Goal: Check status

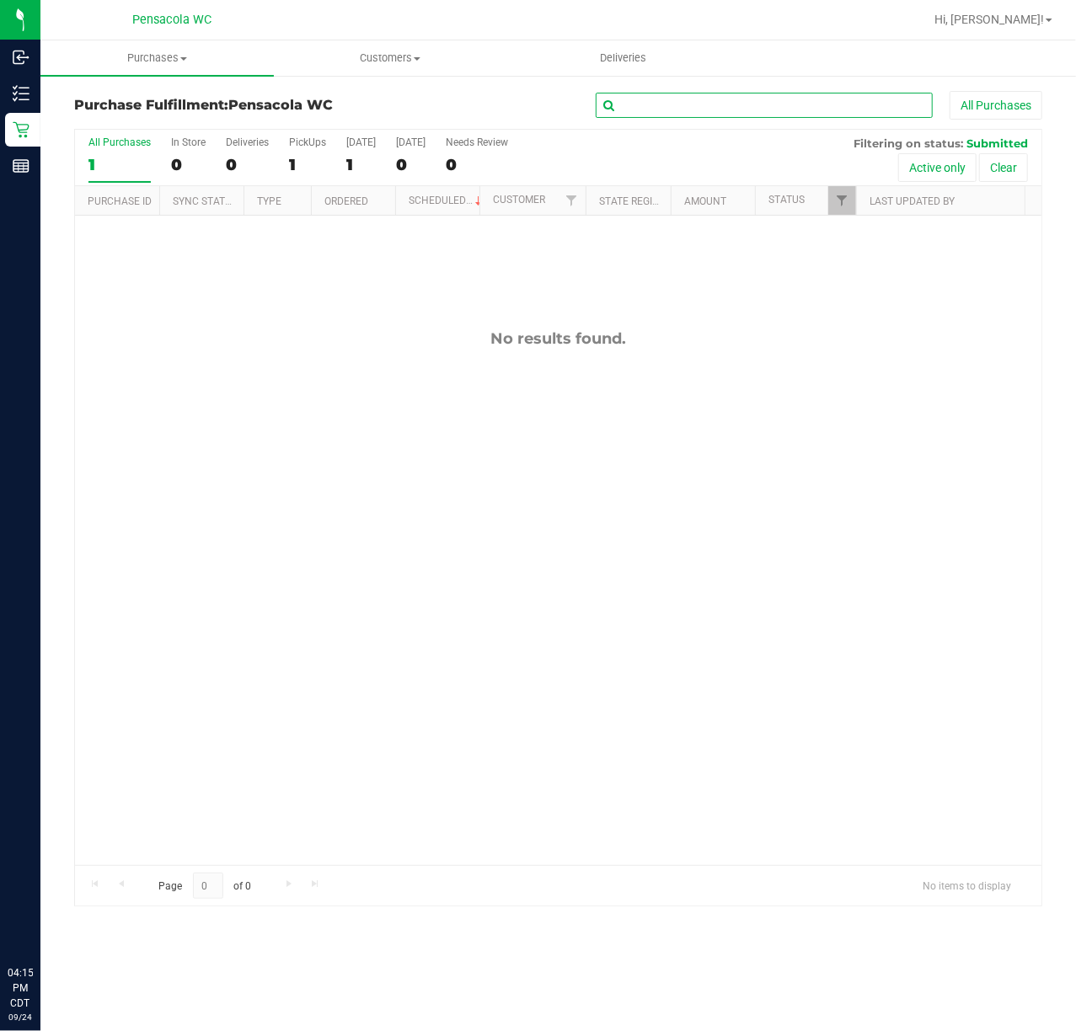
click at [831, 93] on input "text" at bounding box center [764, 105] width 337 height 25
paste input "12000346"
type input "12000346"
click at [843, 194] on span "Filter" at bounding box center [841, 200] width 13 height 13
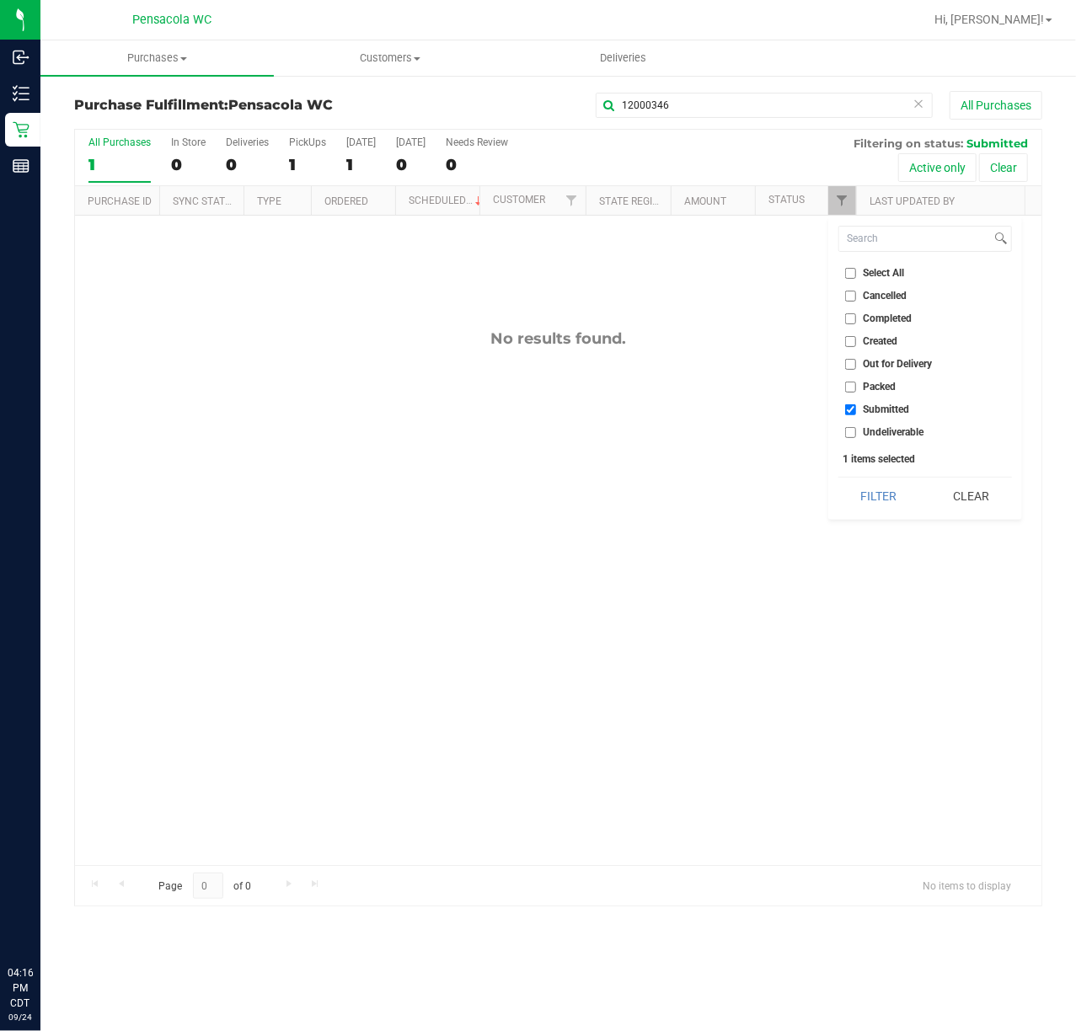
click at [864, 277] on span "Select All" at bounding box center [884, 273] width 41 height 10
click at [856, 277] on input "Select All" at bounding box center [850, 273] width 11 height 11
checkbox input "true"
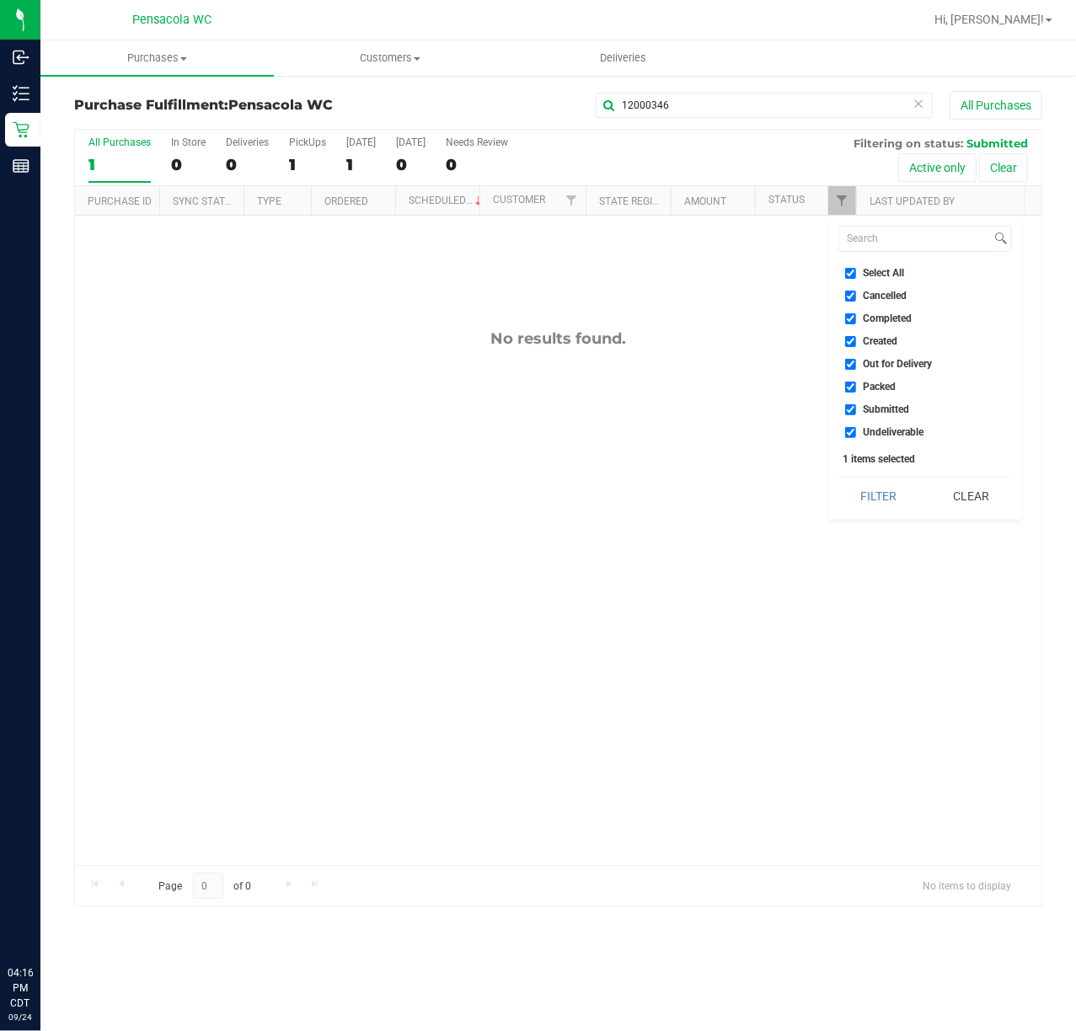
checkbox input "true"
click at [891, 493] on button "Filter" at bounding box center [878, 496] width 81 height 37
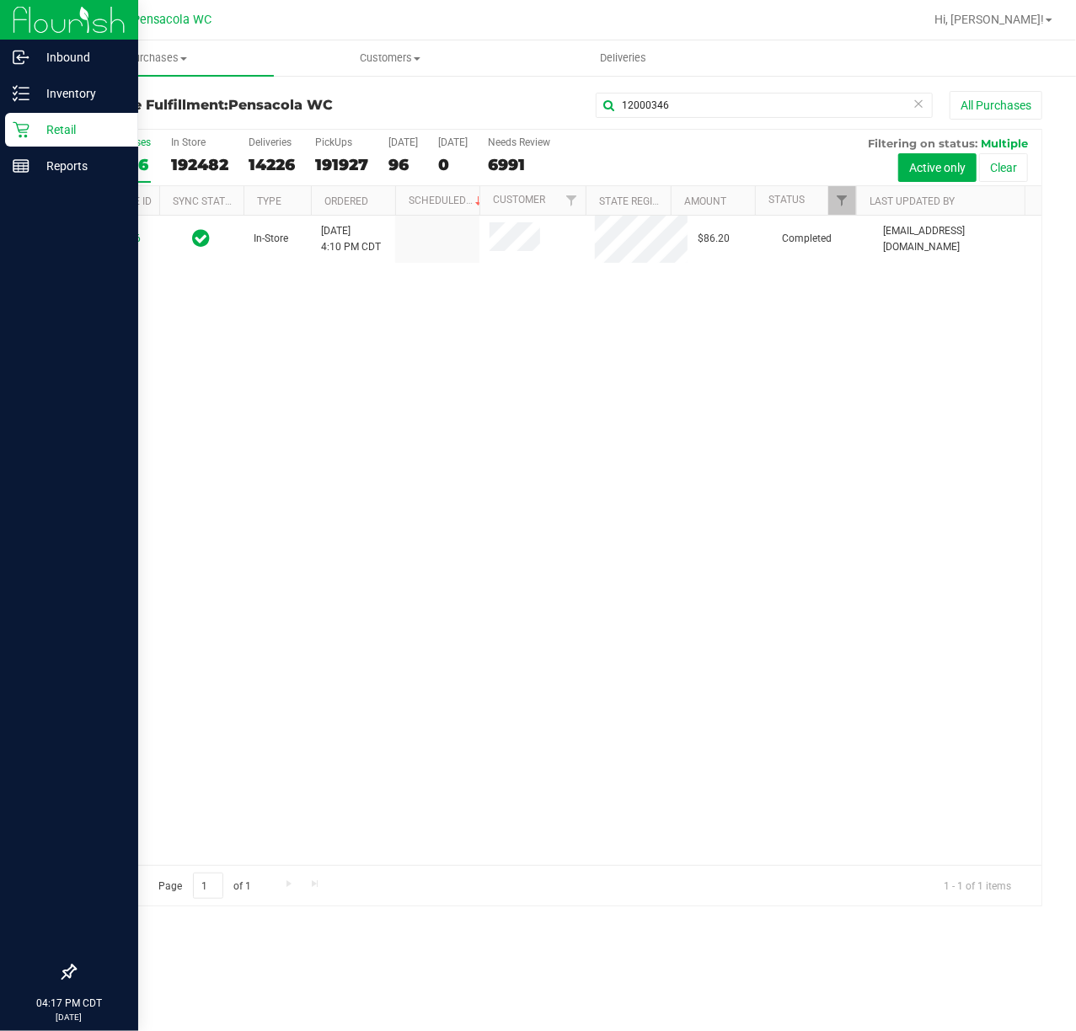
click at [27, 132] on icon at bounding box center [21, 130] width 16 height 16
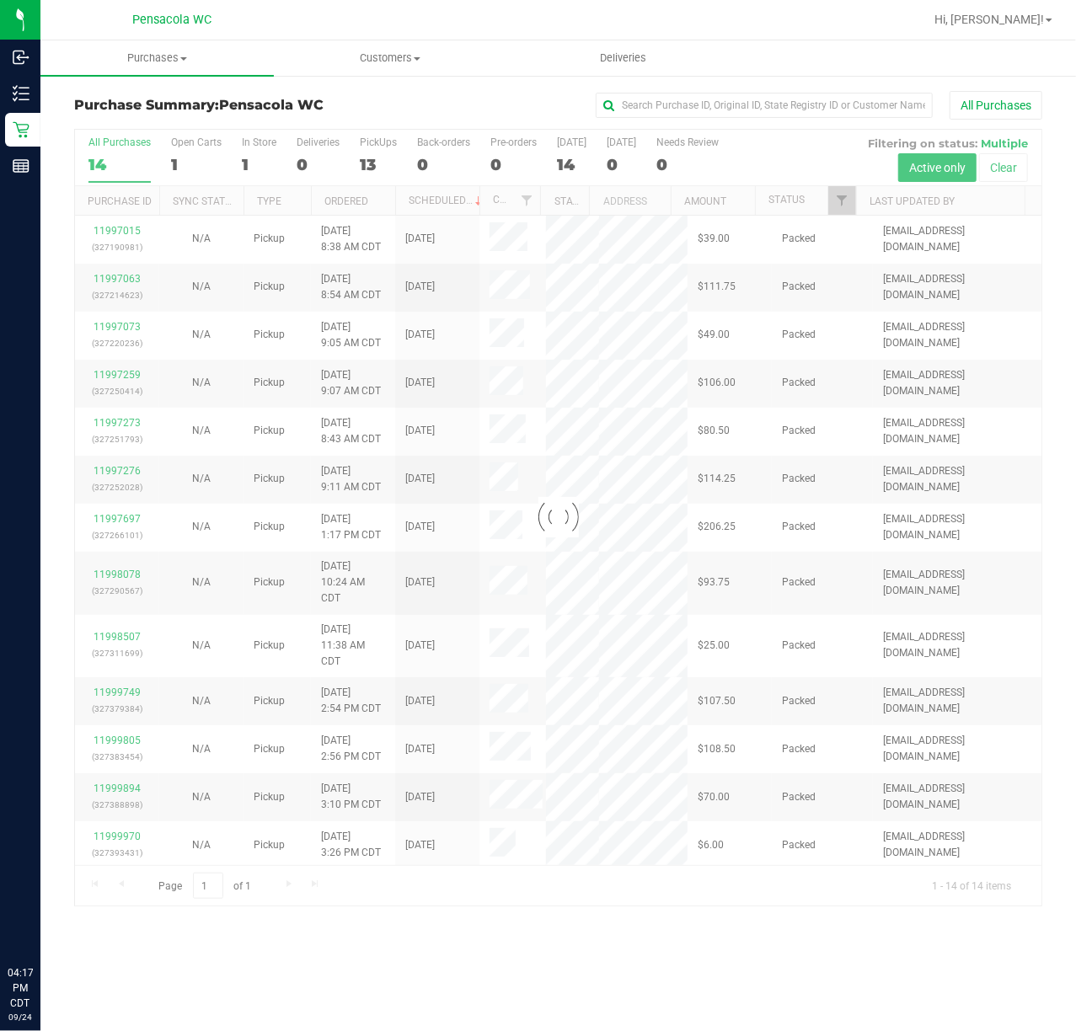
click at [841, 204] on div at bounding box center [558, 518] width 966 height 776
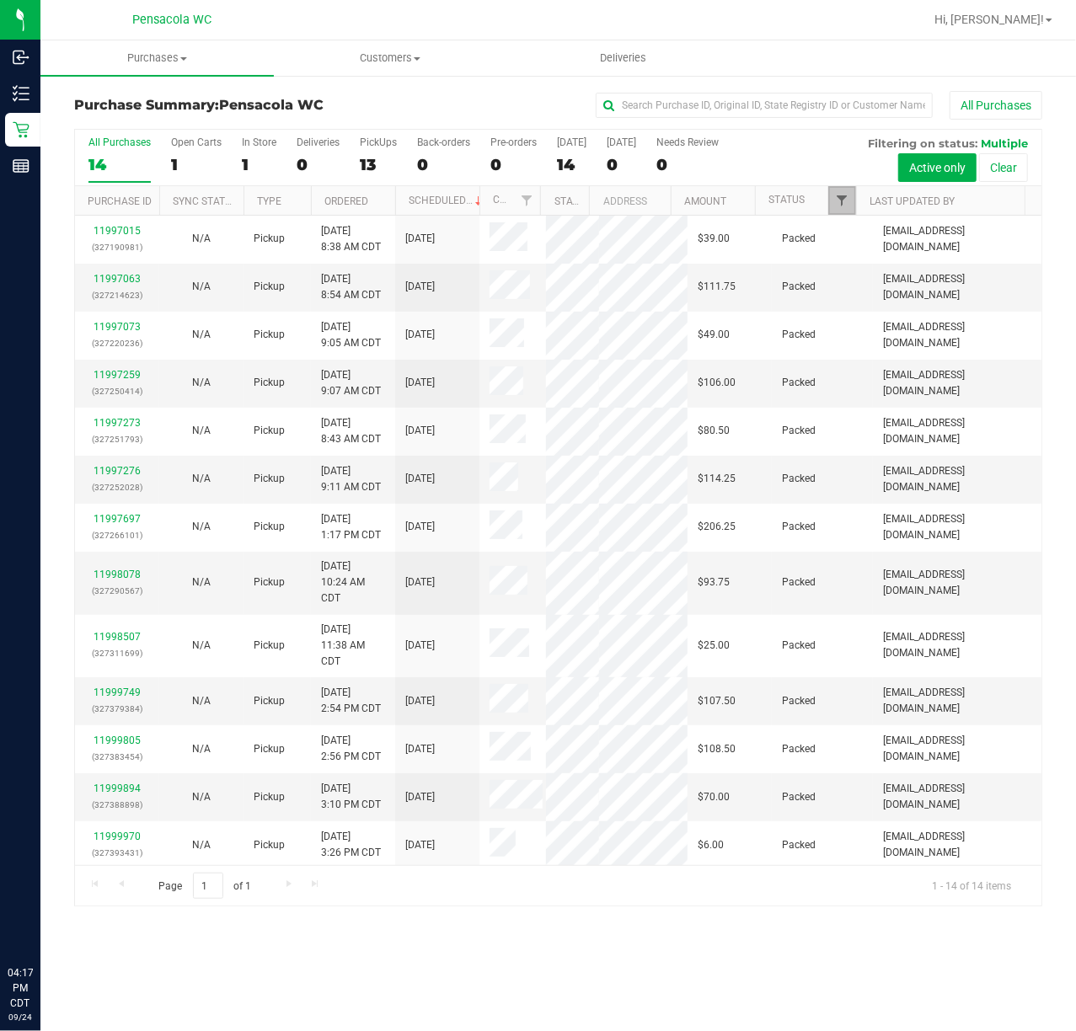
click at [840, 207] on span "Filter" at bounding box center [841, 200] width 13 height 13
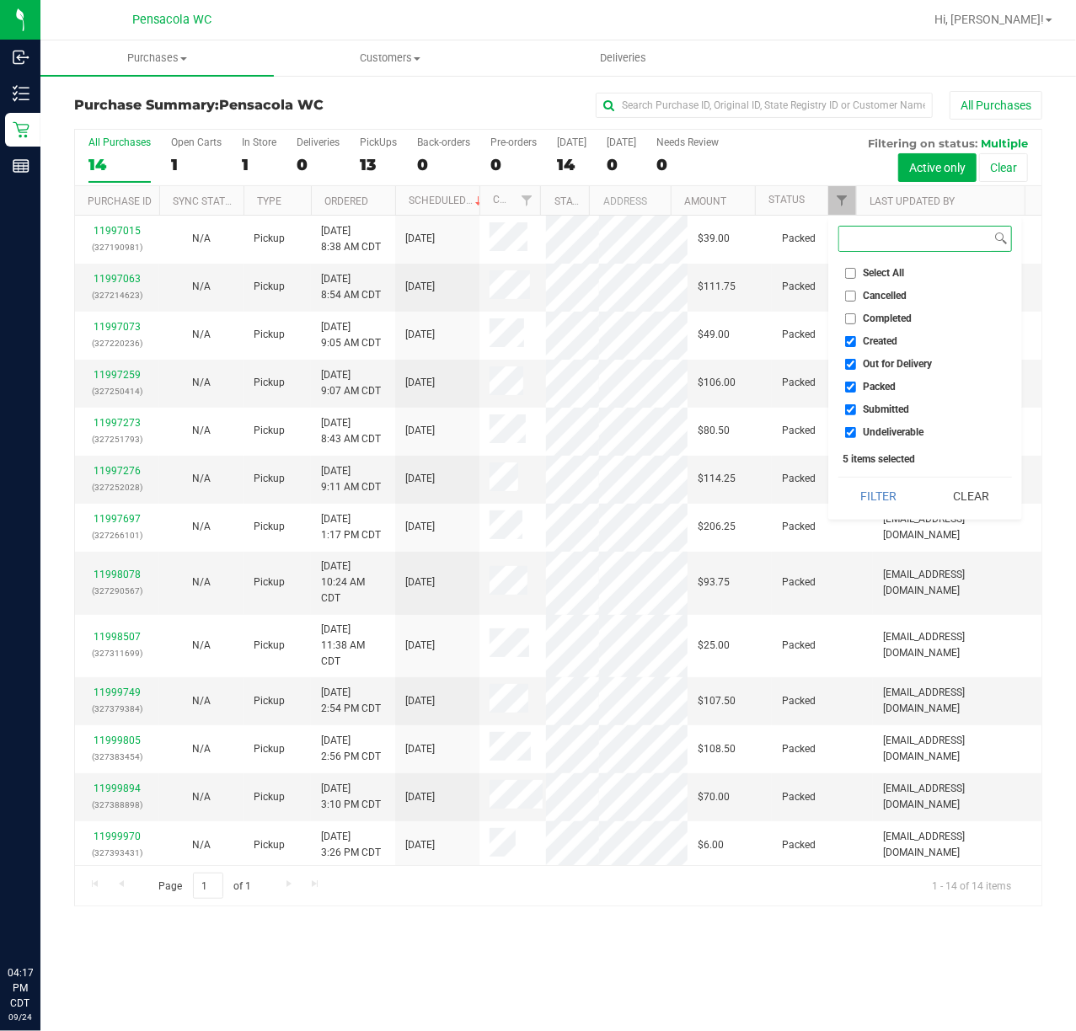
click at [849, 273] on input "Select All" at bounding box center [850, 273] width 11 height 11
checkbox input "true"
click at [845, 270] on input "Select All" at bounding box center [850, 273] width 11 height 11
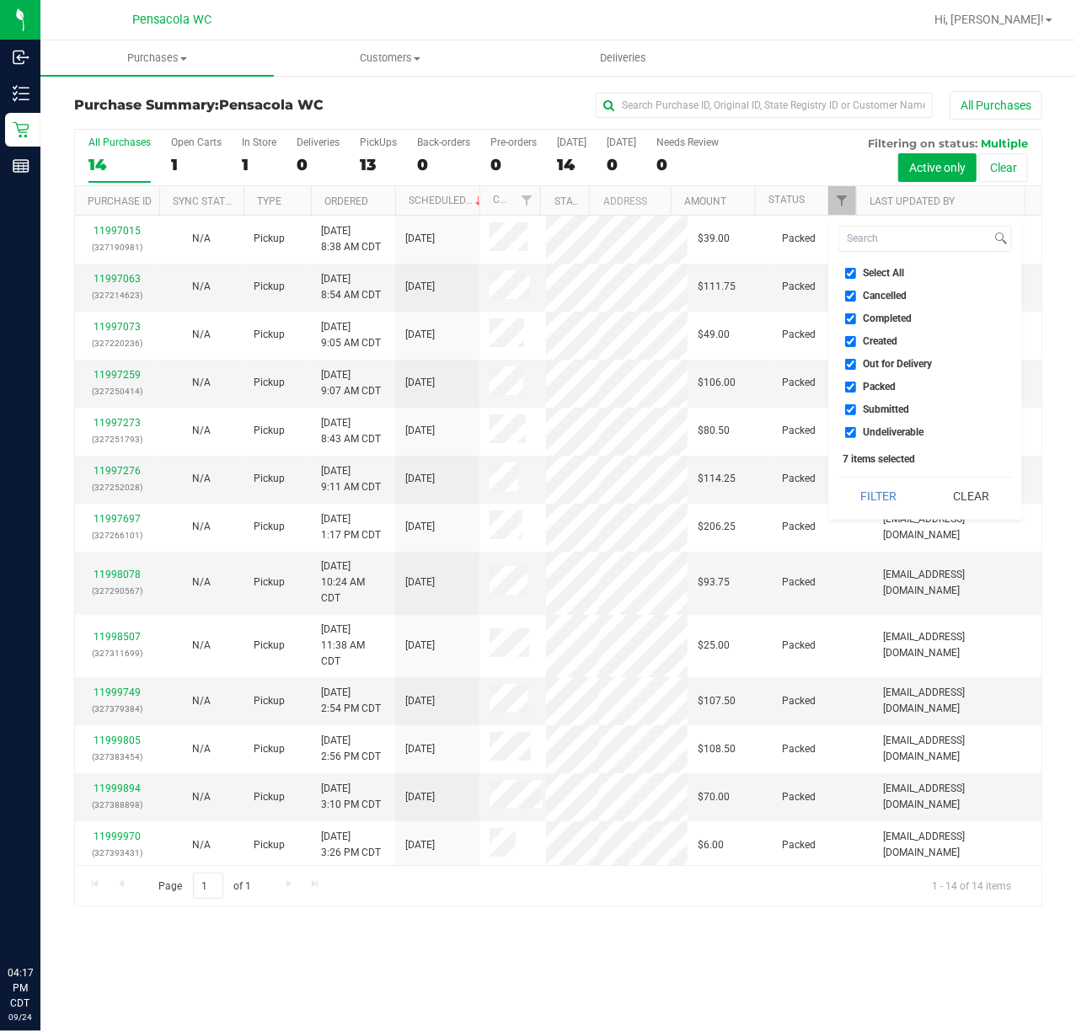
checkbox input "false"
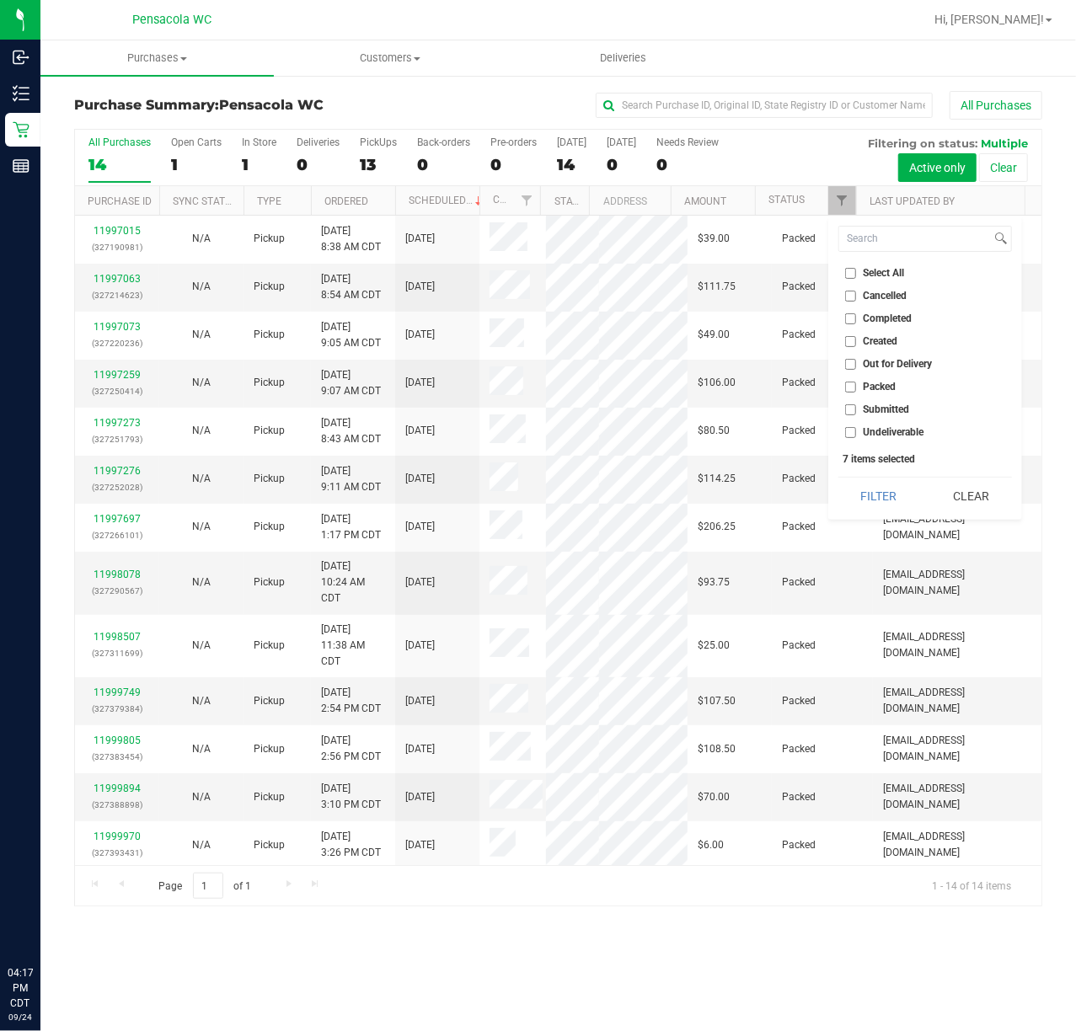
checkbox input "false"
click at [849, 409] on input "Submitted" at bounding box center [850, 409] width 11 height 11
checkbox input "true"
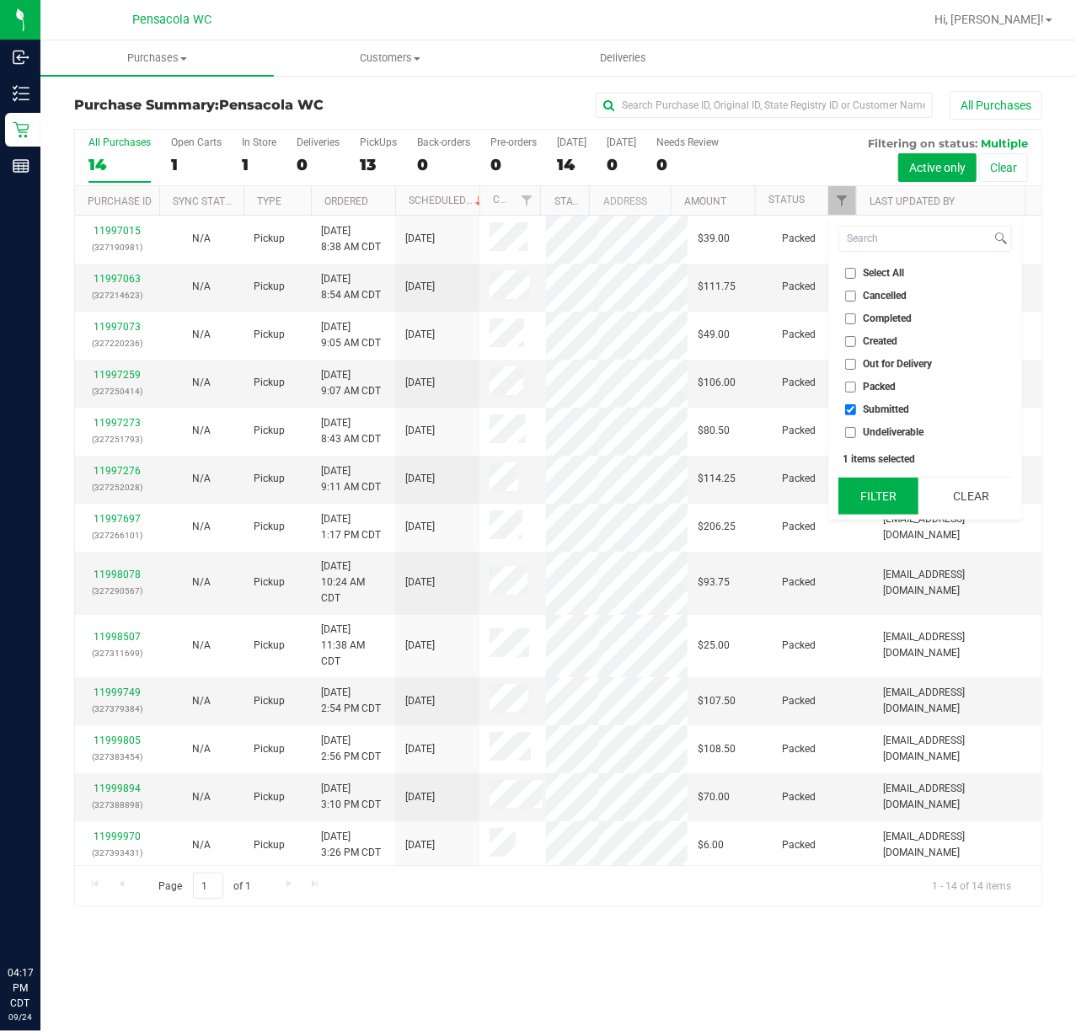
click at [876, 500] on button "Filter" at bounding box center [878, 496] width 81 height 37
